Goal: Task Accomplishment & Management: Complete application form

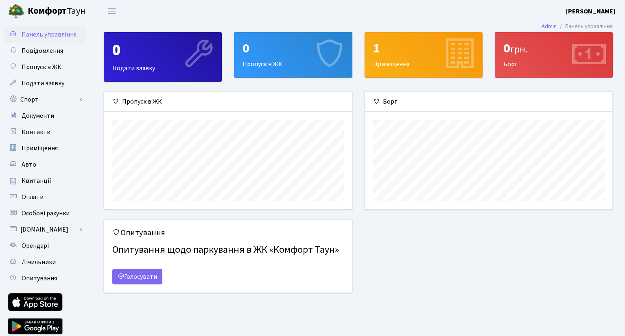
scroll to position [117, 247]
click at [20, 98] on link "Спорт" at bounding box center [44, 100] width 81 height 16
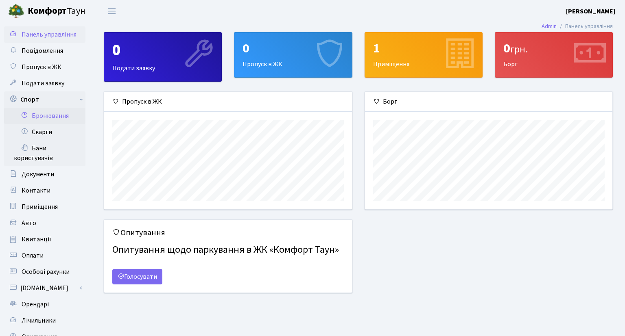
click at [47, 116] on link "Бронювання" at bounding box center [44, 116] width 81 height 16
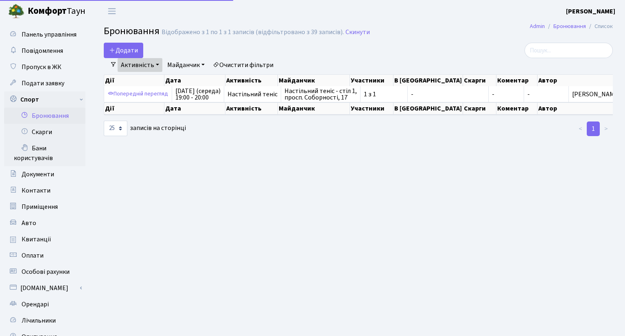
select select "25"
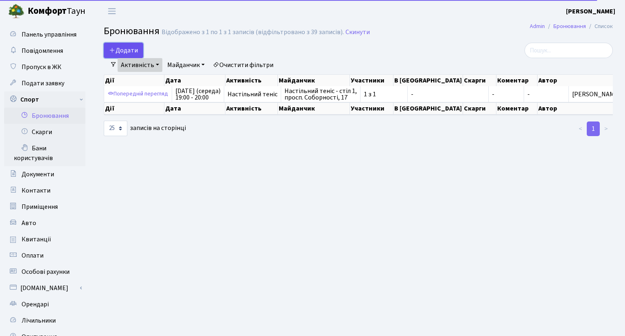
click at [124, 46] on button "Додати" at bounding box center [123, 50] width 39 height 15
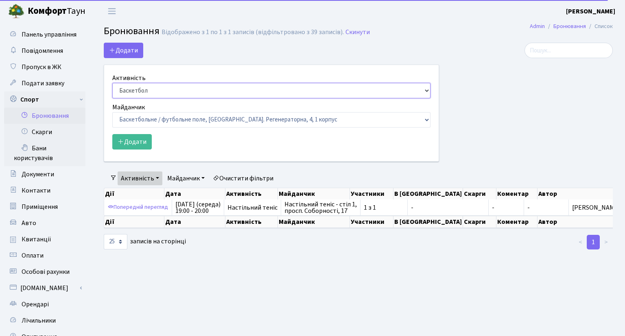
click at [112, 83] on select "Баскетбол Волейбол Йога Катання на роликах Настільний теніс [PERSON_NAME] Фітнес" at bounding box center [271, 90] width 318 height 15
select select "7"
click option "Настільний теніс" at bounding box center [0, 0] width 0 height 0
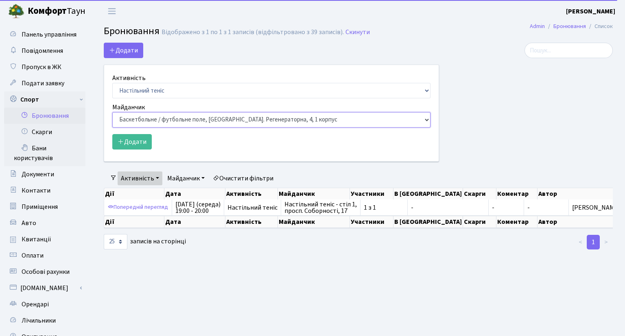
click at [112, 112] on select "Баскетбольне / футбольне поле, Вул. Регенераторна, 4, 1 корпус Баскетбольне пол…" at bounding box center [271, 119] width 318 height 15
select select "13"
click option "Настільний теніс - стіл 2, просп. Соборності, 17" at bounding box center [0, 0] width 0 height 0
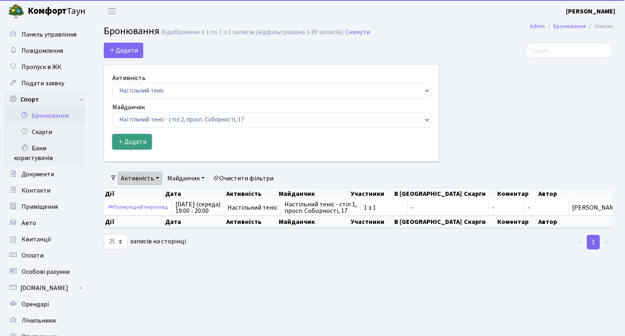
click at [134, 144] on button "Додати" at bounding box center [131, 141] width 39 height 15
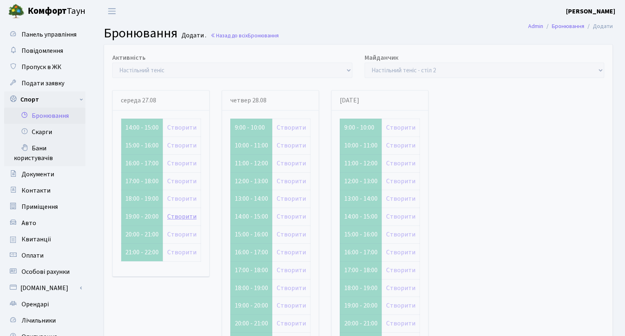
click at [181, 218] on link "Створити" at bounding box center [181, 216] width 29 height 9
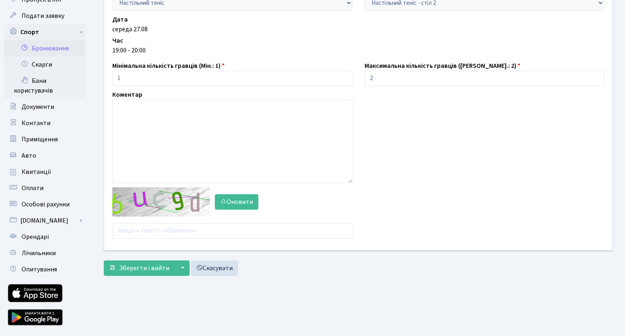
scroll to position [86, 0]
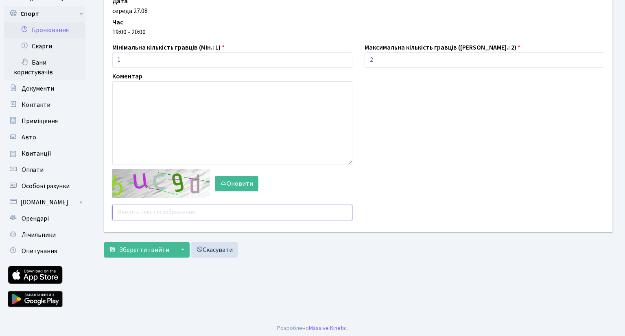
click at [141, 213] on input "text" at bounding box center [232, 212] width 240 height 15
type input "у"
type input "ejr3c"
click at [135, 251] on span "Зберегти і вийти" at bounding box center [144, 250] width 50 height 9
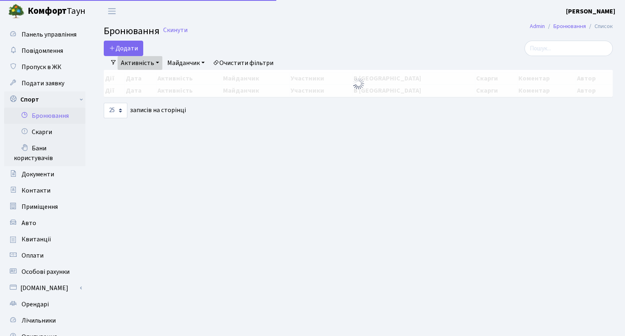
select select "25"
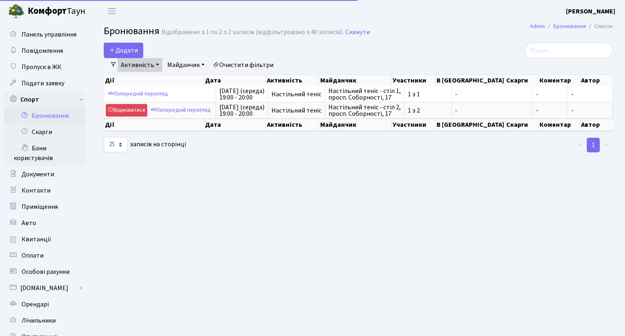
select select "25"
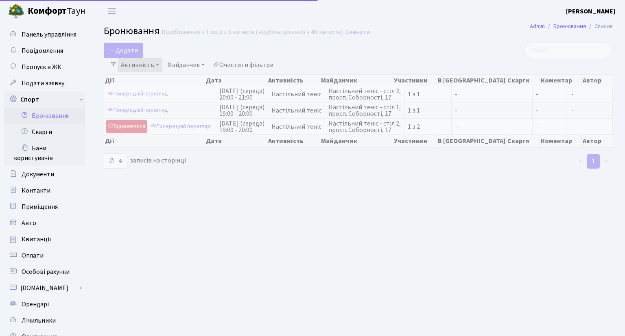
select select "25"
